Goal: Navigation & Orientation: Find specific page/section

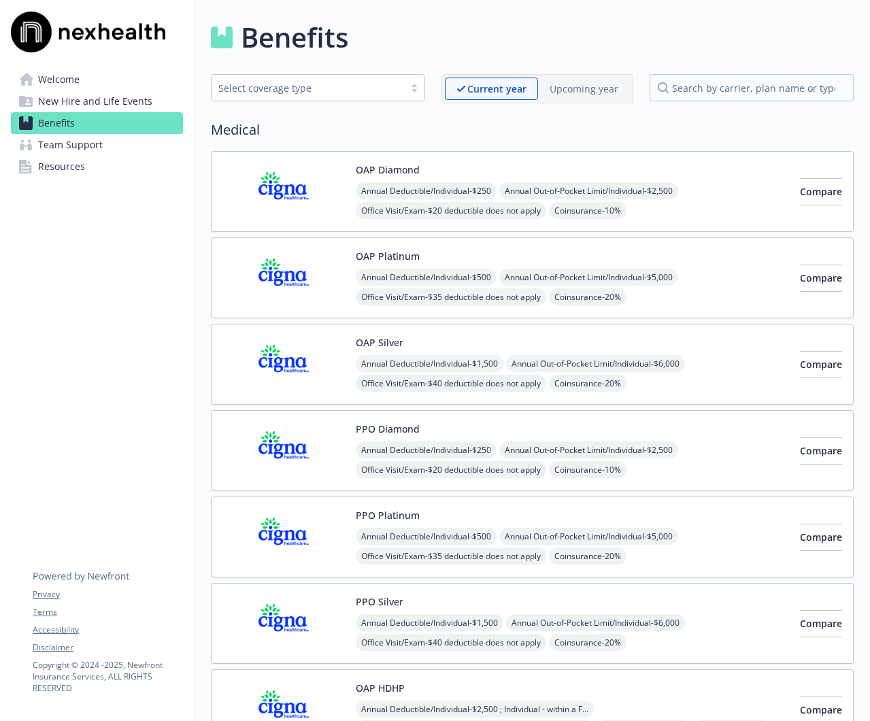
click at [37, 139] on link "Team Support" at bounding box center [97, 145] width 172 height 22
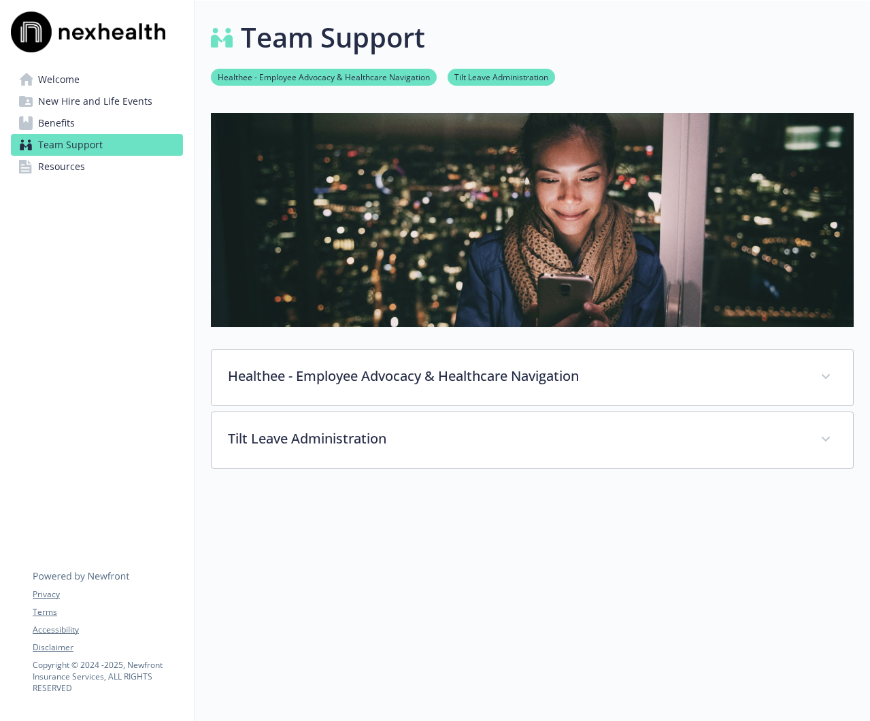
click at [51, 170] on span "Resources" at bounding box center [61, 167] width 47 height 22
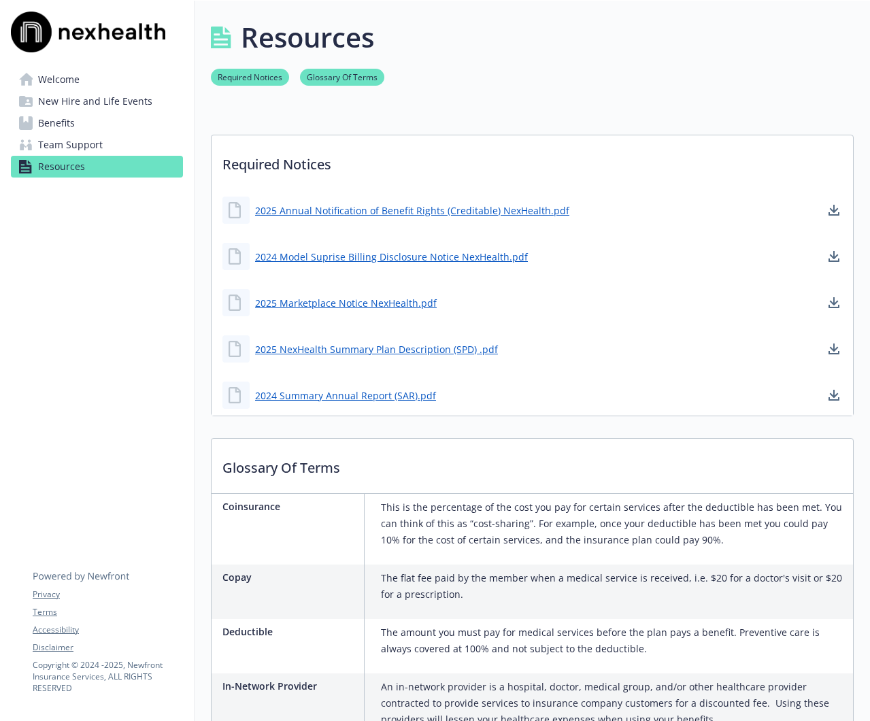
click at [52, 148] on span "Team Support" at bounding box center [70, 145] width 65 height 22
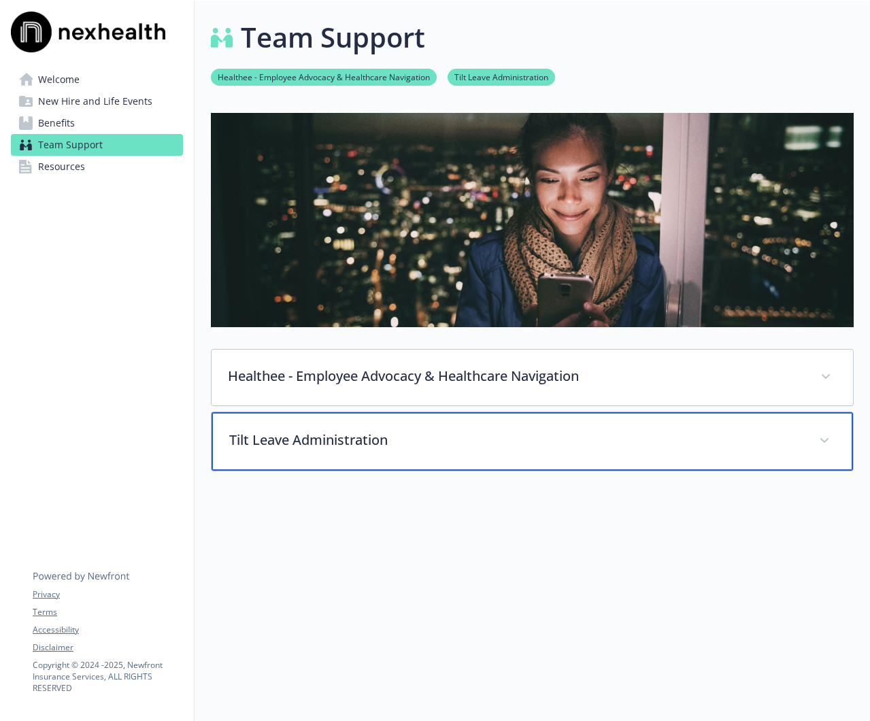
click at [350, 441] on p "Tilt Leave Administration" at bounding box center [515, 440] width 573 height 20
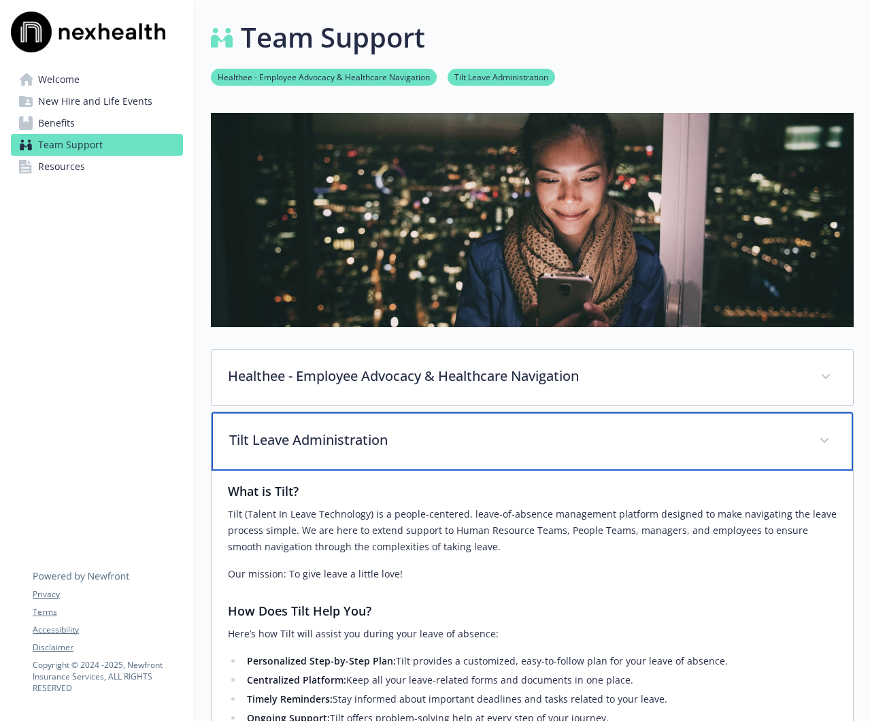
click at [350, 441] on p "Tilt Leave Administration" at bounding box center [515, 440] width 573 height 20
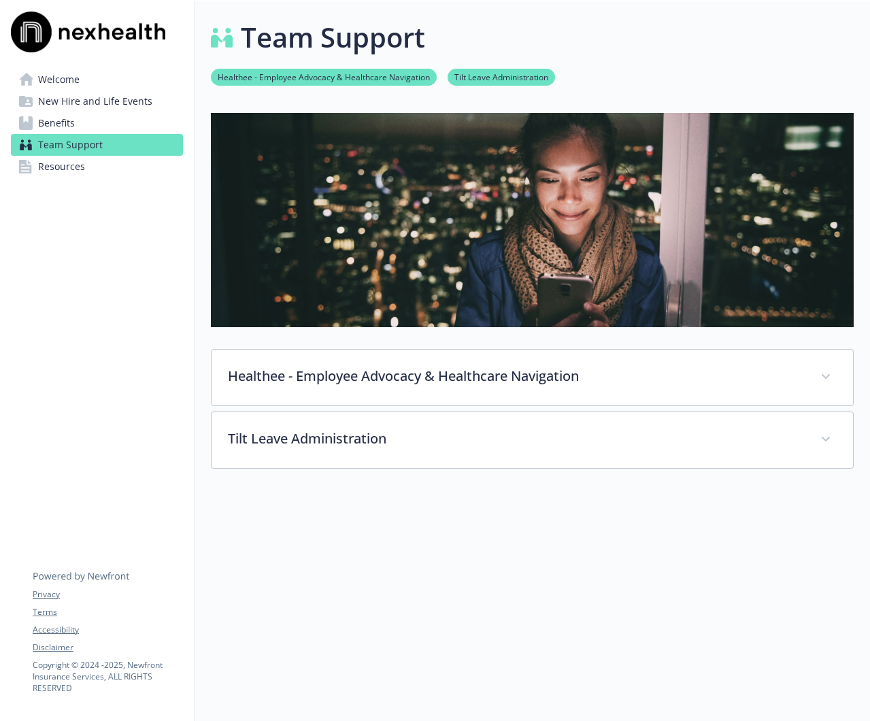
click at [65, 131] on span "Benefits" at bounding box center [56, 123] width 37 height 22
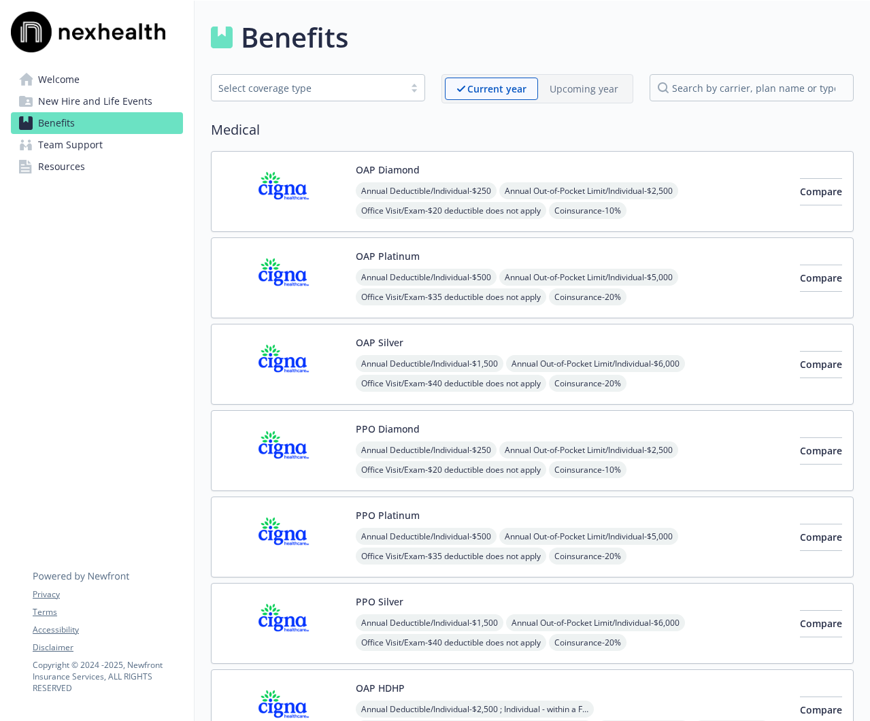
click at [69, 107] on span "New Hire and Life Events" at bounding box center [95, 101] width 114 height 22
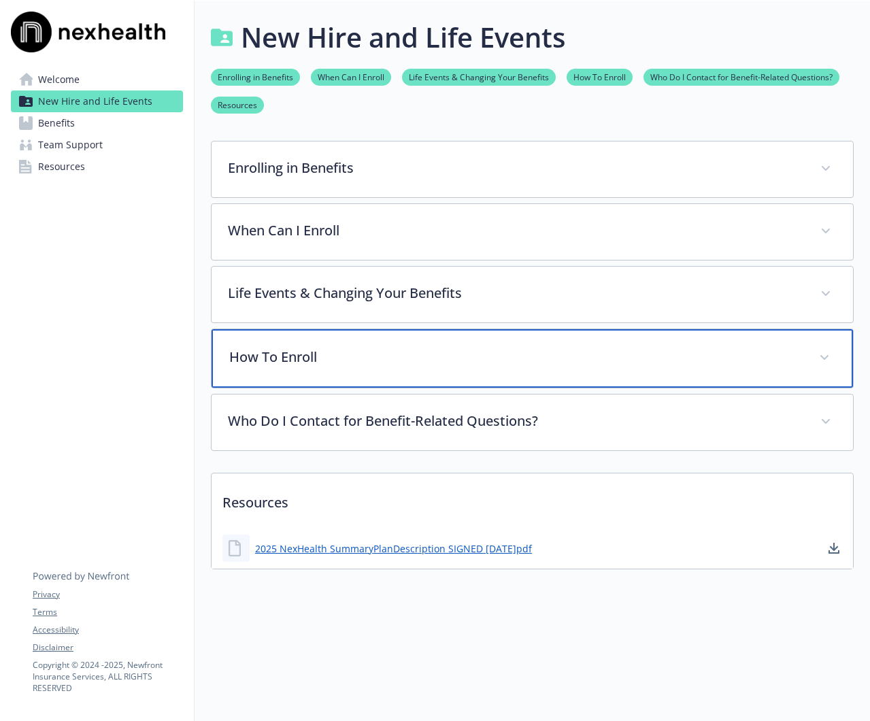
click at [467, 375] on div "How To Enroll" at bounding box center [531, 358] width 641 height 58
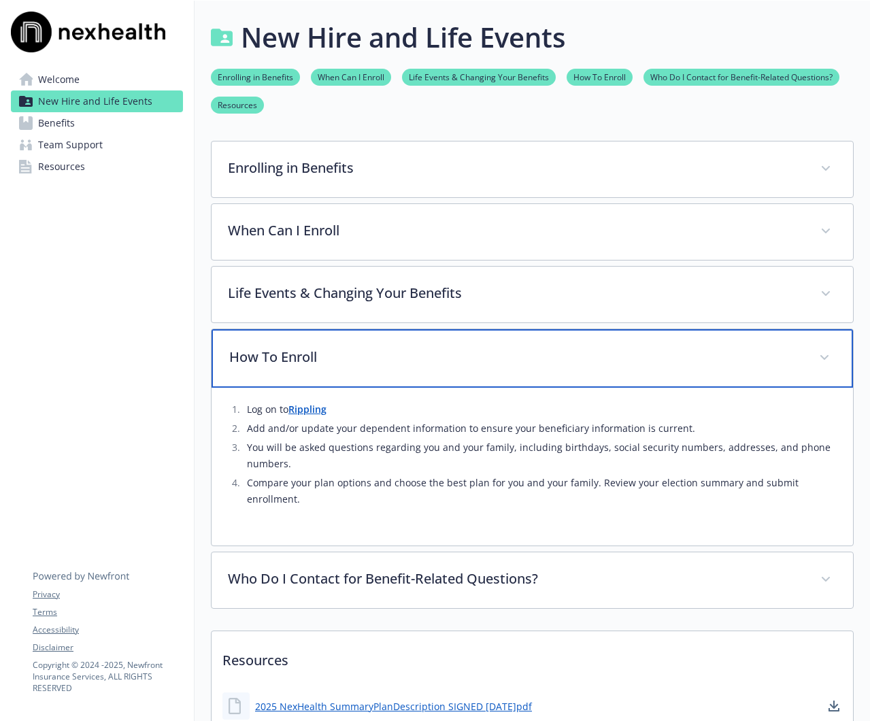
click at [467, 375] on div "How To Enroll" at bounding box center [531, 358] width 641 height 58
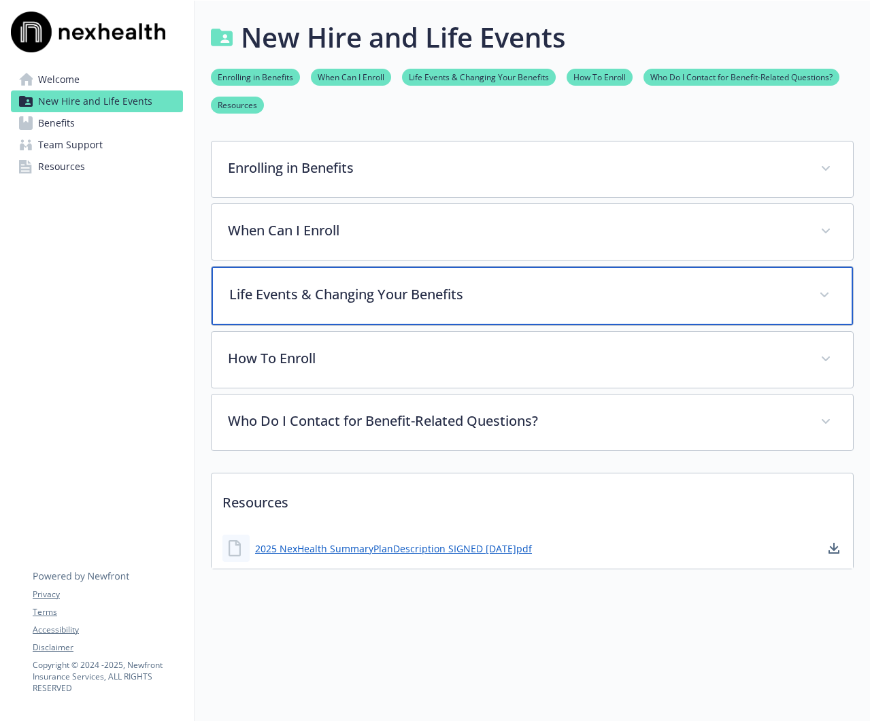
click at [487, 298] on p "Life Events & Changing Your Benefits" at bounding box center [515, 294] width 573 height 20
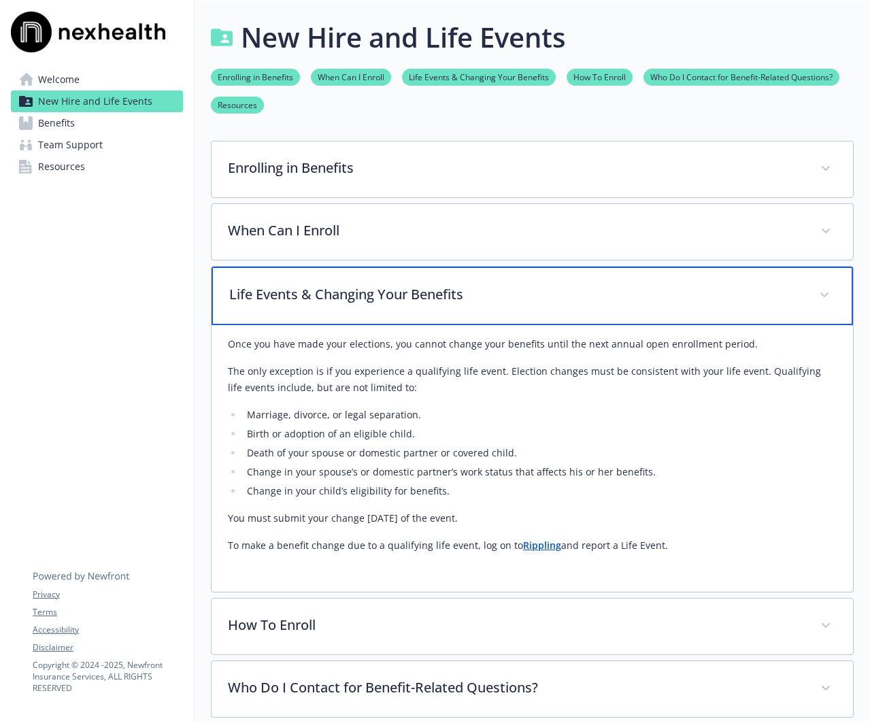
click at [487, 298] on p "Life Events & Changing Your Benefits" at bounding box center [515, 294] width 573 height 20
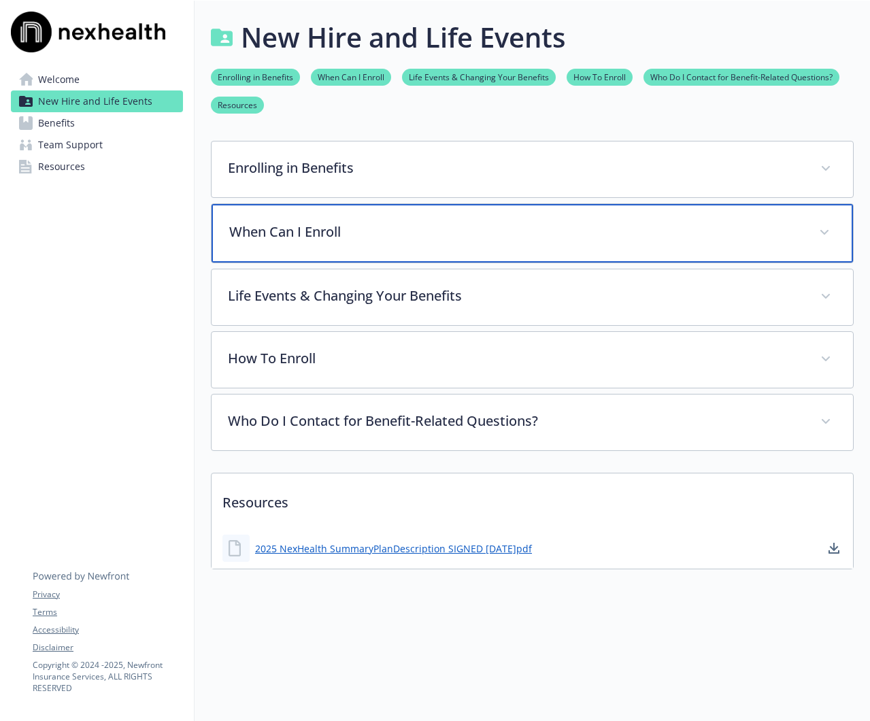
click at [491, 249] on div "When Can I Enroll" at bounding box center [531, 233] width 641 height 58
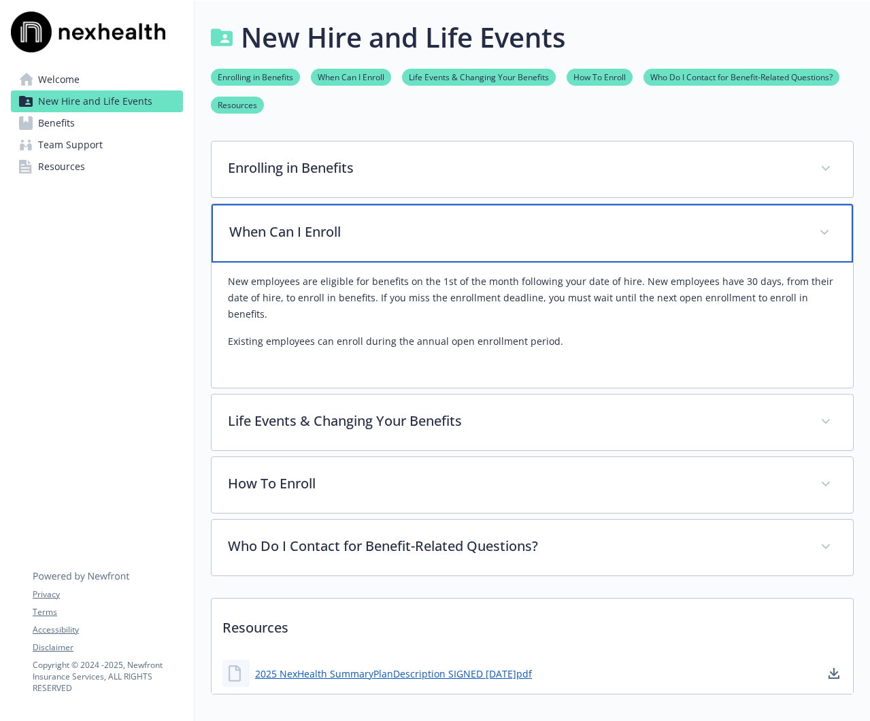
click at [491, 249] on div "When Can I Enroll" at bounding box center [531, 233] width 641 height 58
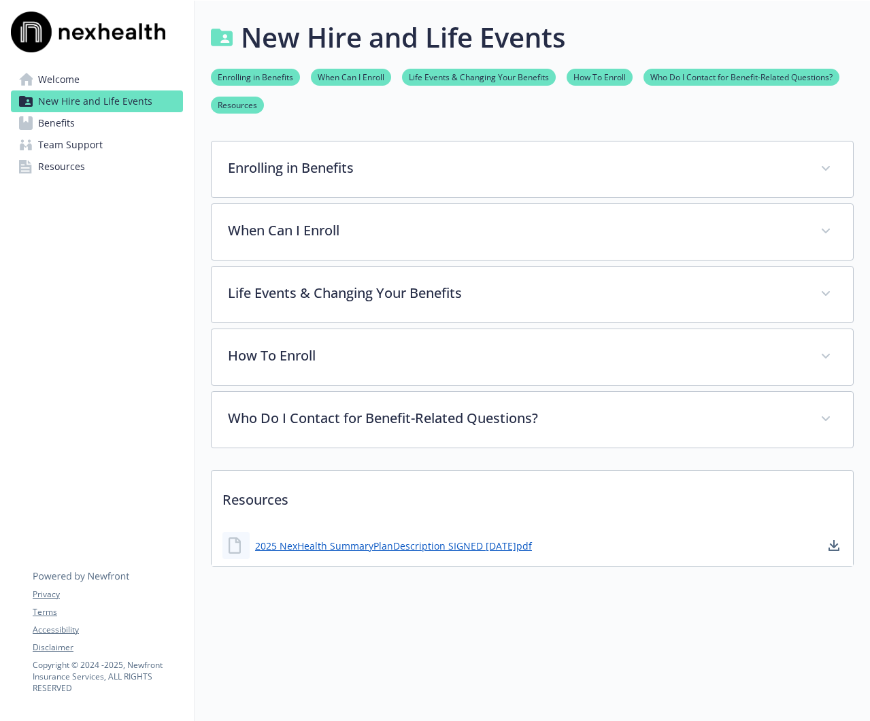
click at [490, 197] on div "Enrolling in Benefits Employee Eligibility [DEMOGRAPHIC_DATA] employees working…" at bounding box center [532, 169] width 643 height 57
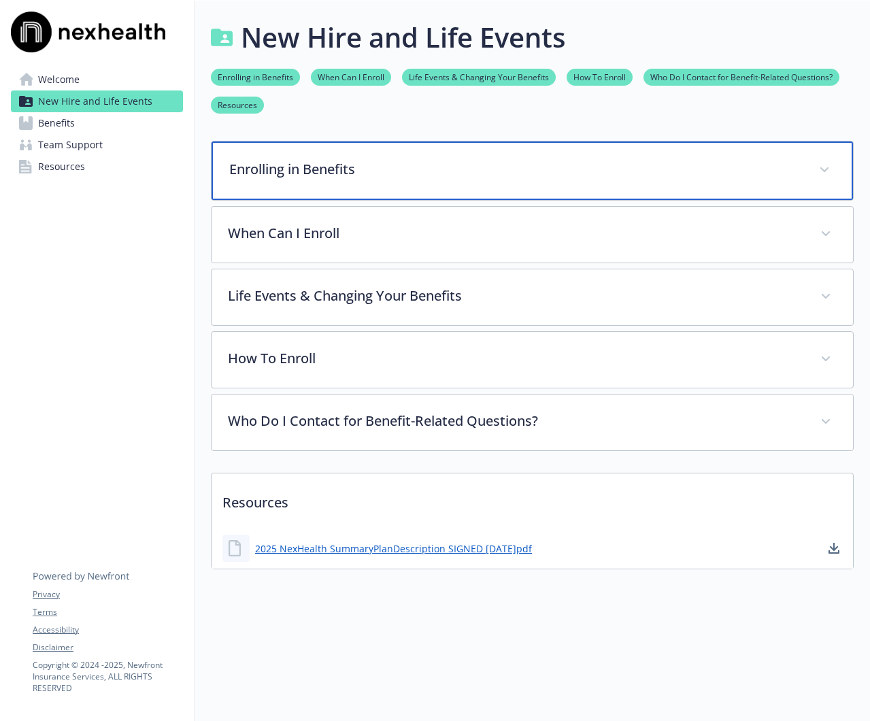
click at [488, 161] on p "Enrolling in Benefits" at bounding box center [515, 169] width 573 height 20
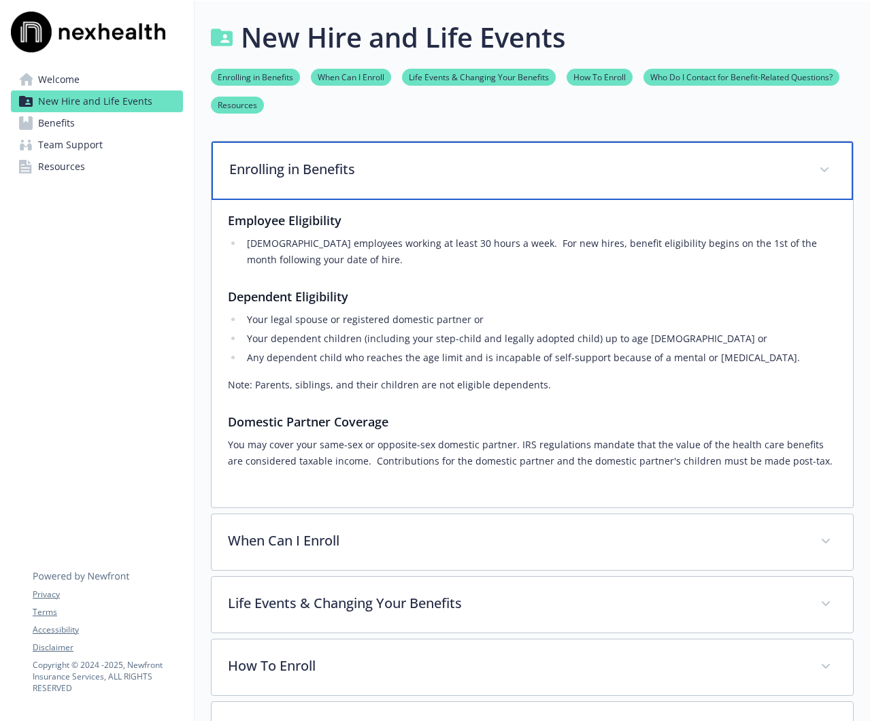
click at [488, 161] on p "Enrolling in Benefits" at bounding box center [515, 169] width 573 height 20
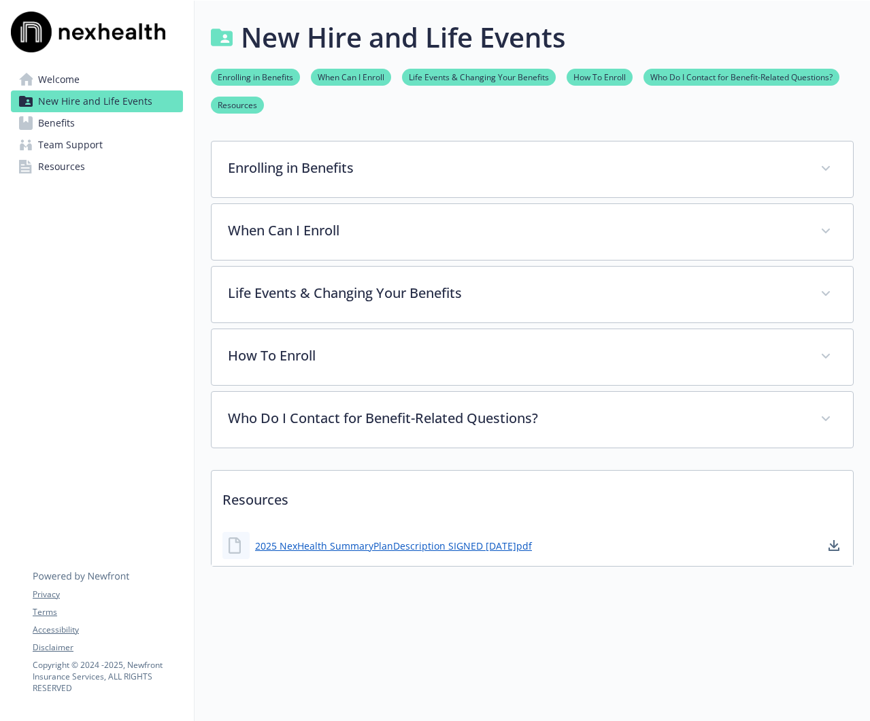
click at [61, 84] on span "Welcome" at bounding box center [58, 80] width 41 height 22
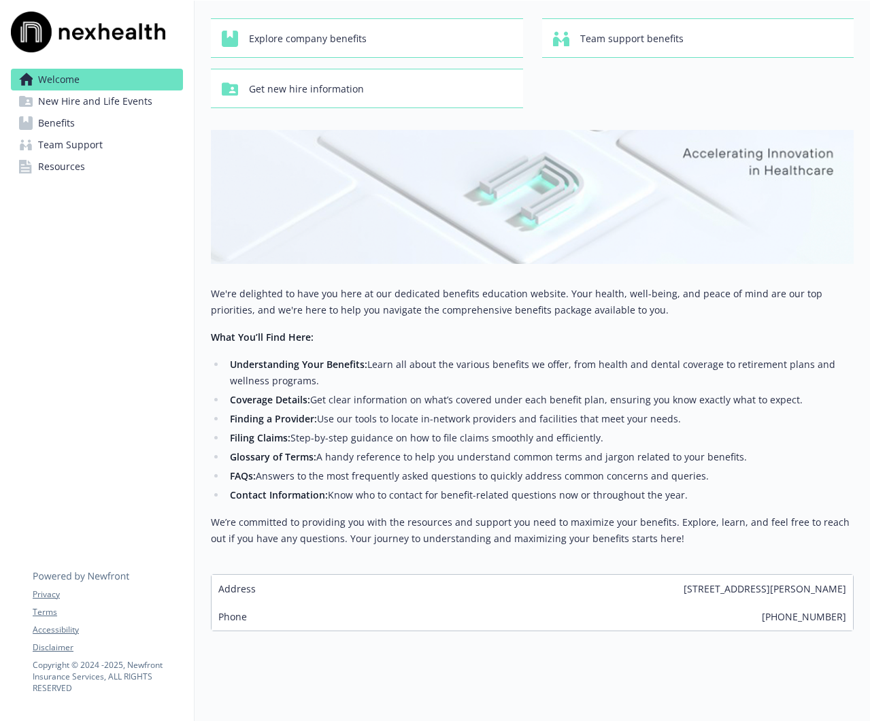
scroll to position [75, 0]
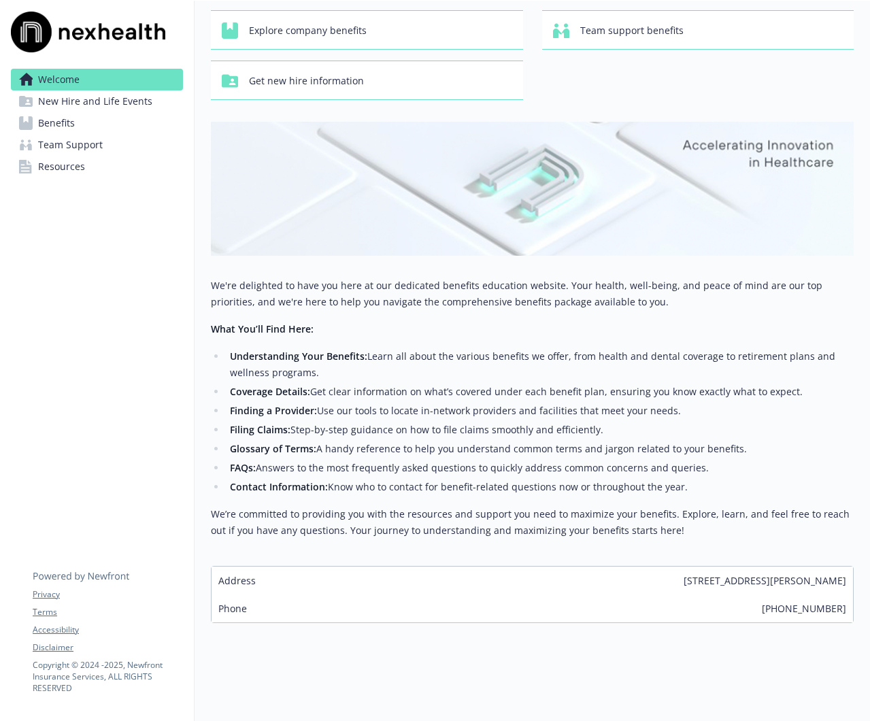
click at [67, 171] on span "Resources" at bounding box center [61, 167] width 47 height 22
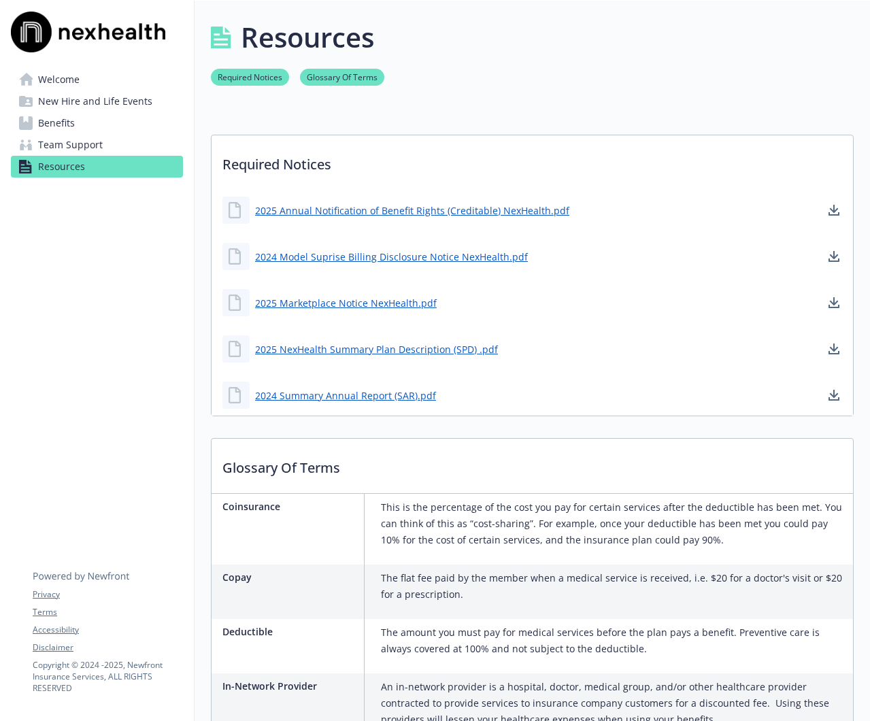
click at [58, 80] on span "Welcome" at bounding box center [58, 80] width 41 height 22
